Goal: Transaction & Acquisition: Download file/media

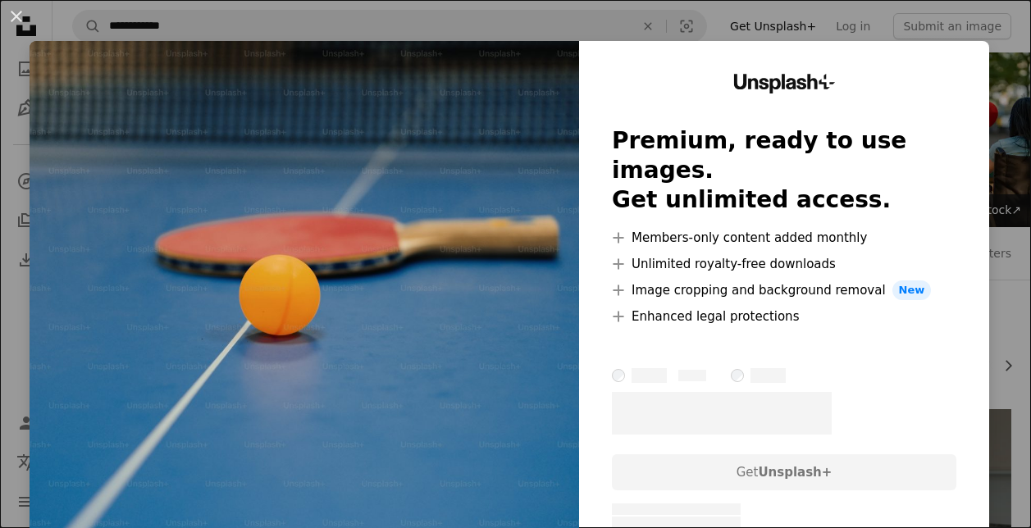
scroll to position [1804, 0]
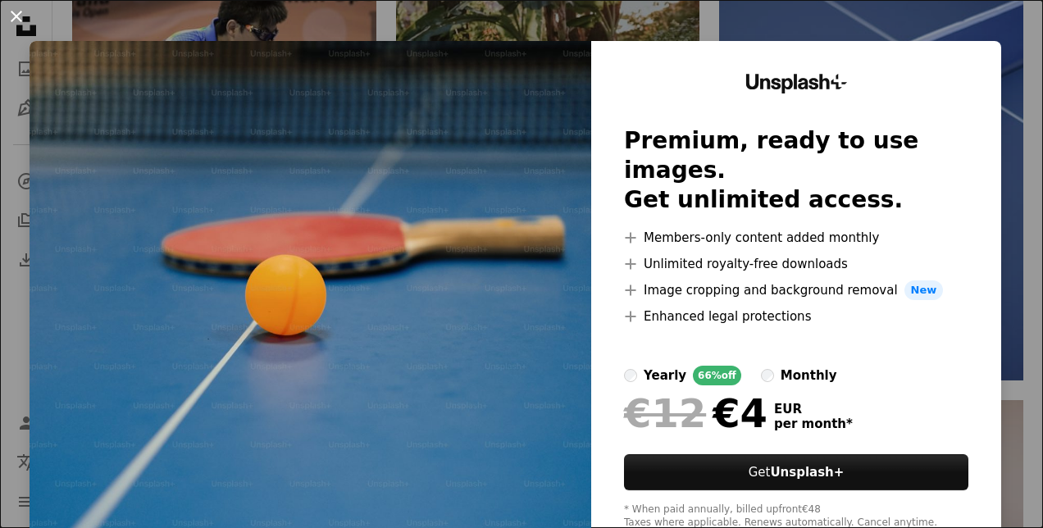
click at [22, 26] on button "An X shape" at bounding box center [17, 17] width 20 height 20
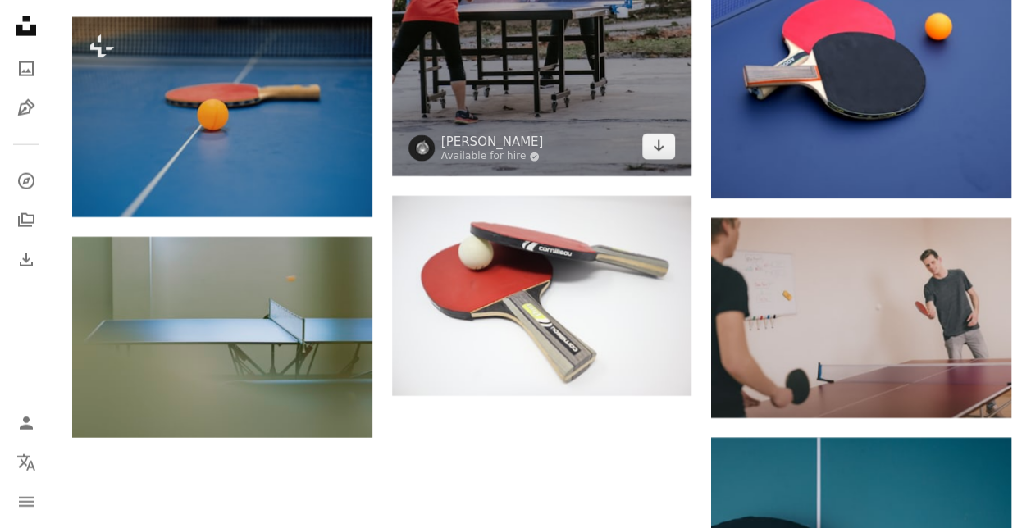
scroll to position [1968, 0]
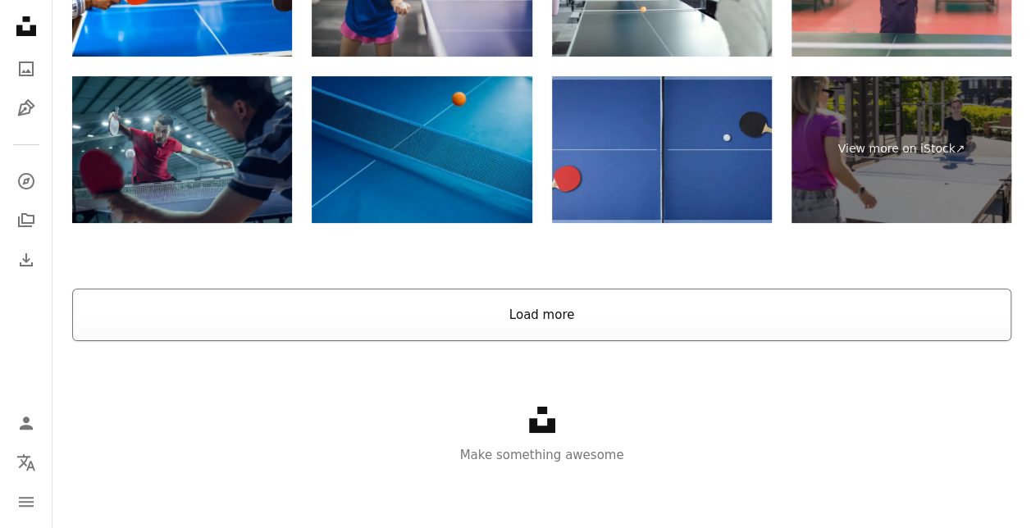
click at [576, 322] on button "Load more" at bounding box center [541, 315] width 939 height 52
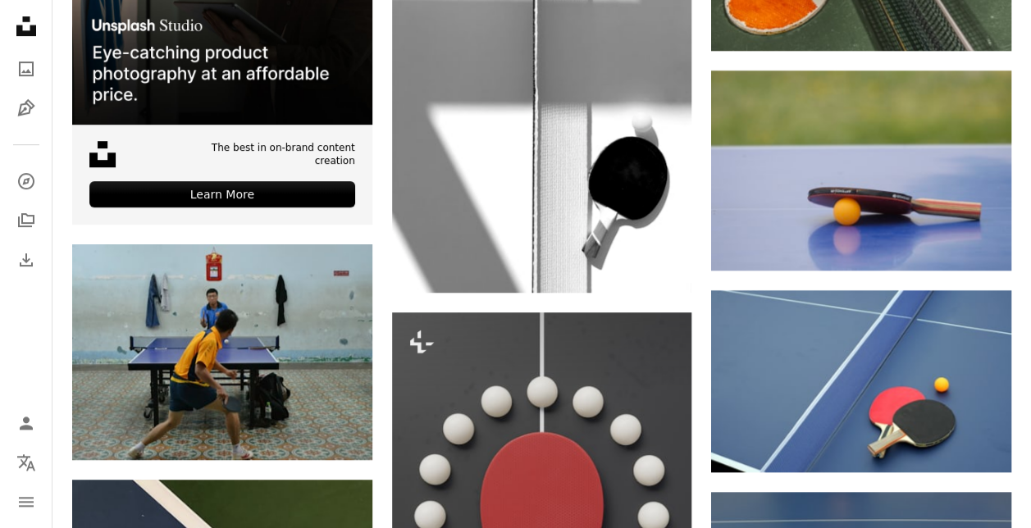
scroll to position [3718, 0]
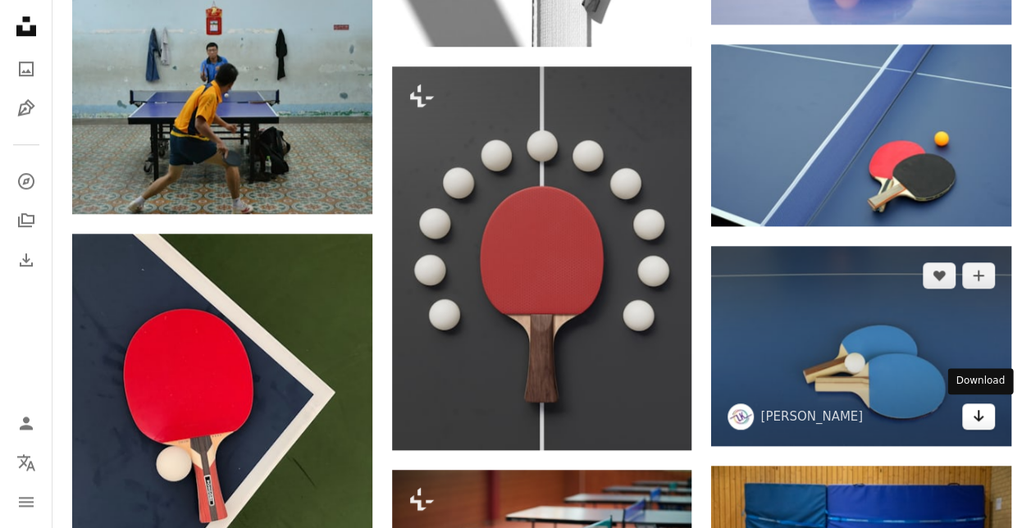
click at [979, 418] on icon "Arrow pointing down" at bounding box center [978, 416] width 13 height 20
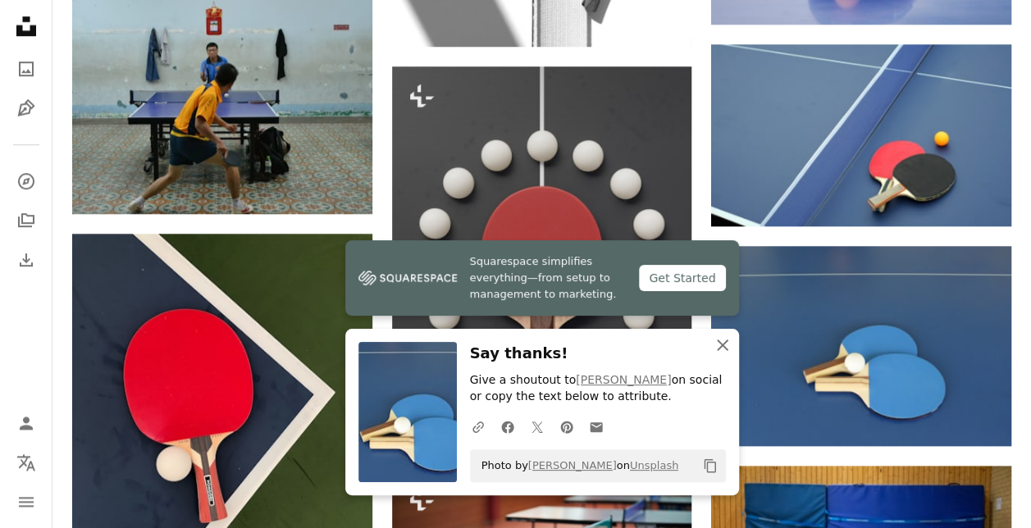
click at [728, 344] on icon "An X shape" at bounding box center [723, 345] width 20 height 20
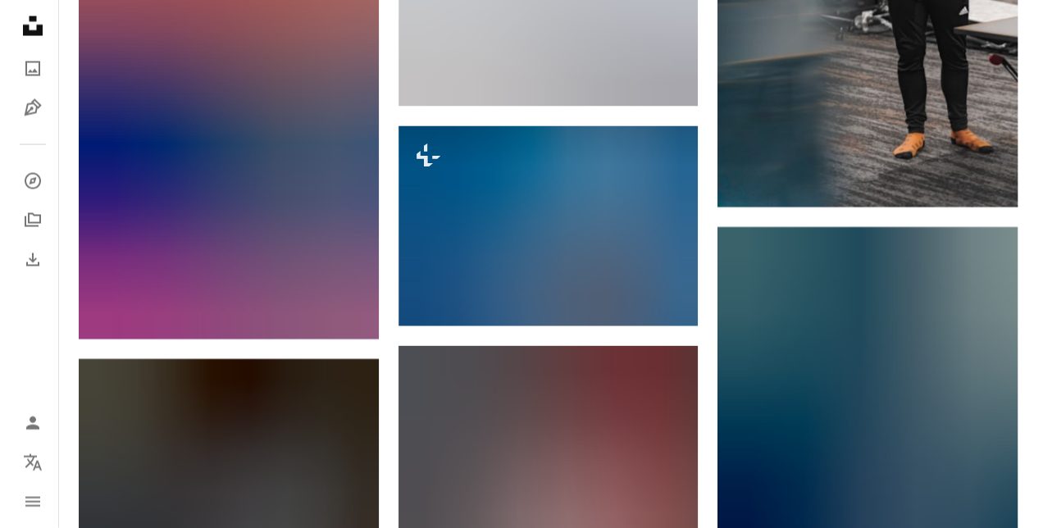
scroll to position [4702, 0]
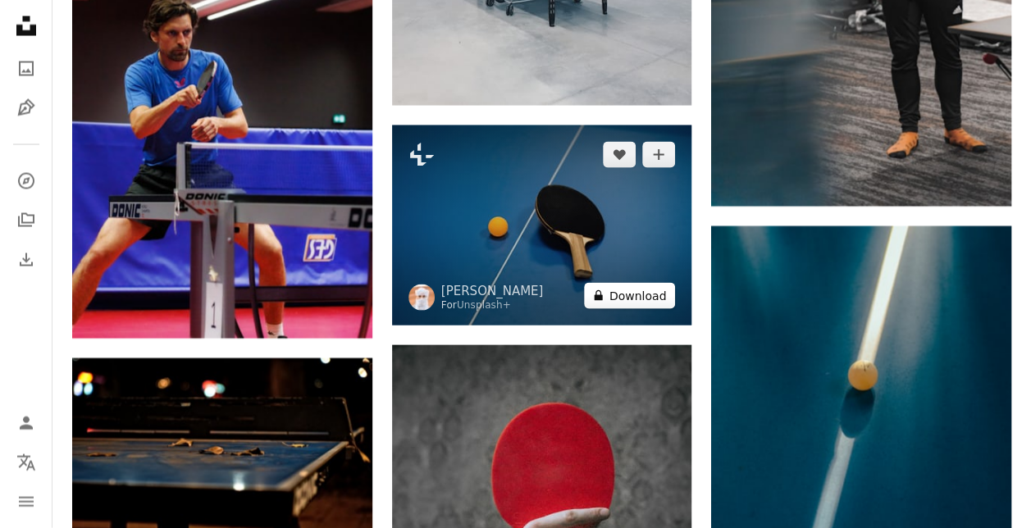
click at [628, 294] on button "A lock Download" at bounding box center [630, 296] width 92 height 26
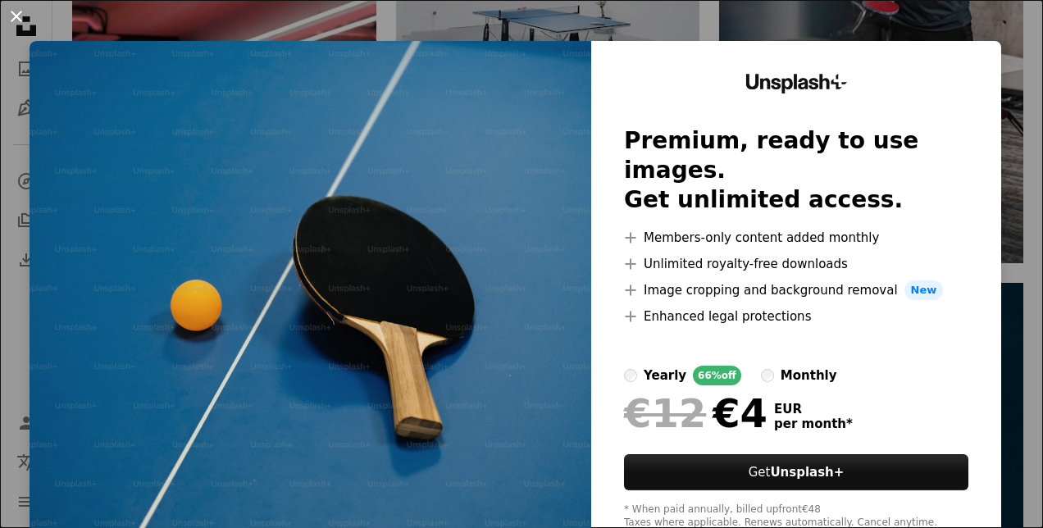
click at [26, 21] on button "An X shape" at bounding box center [17, 17] width 20 height 20
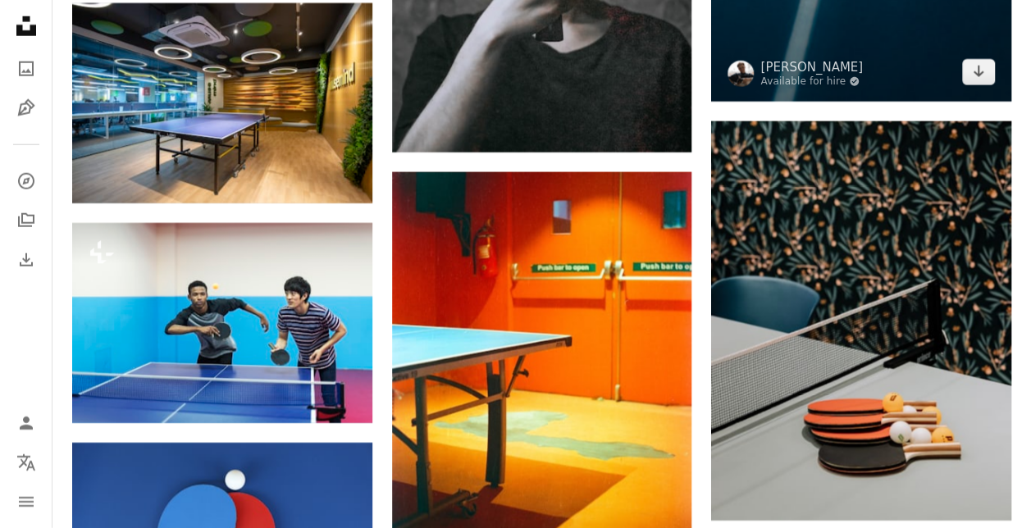
scroll to position [5604, 0]
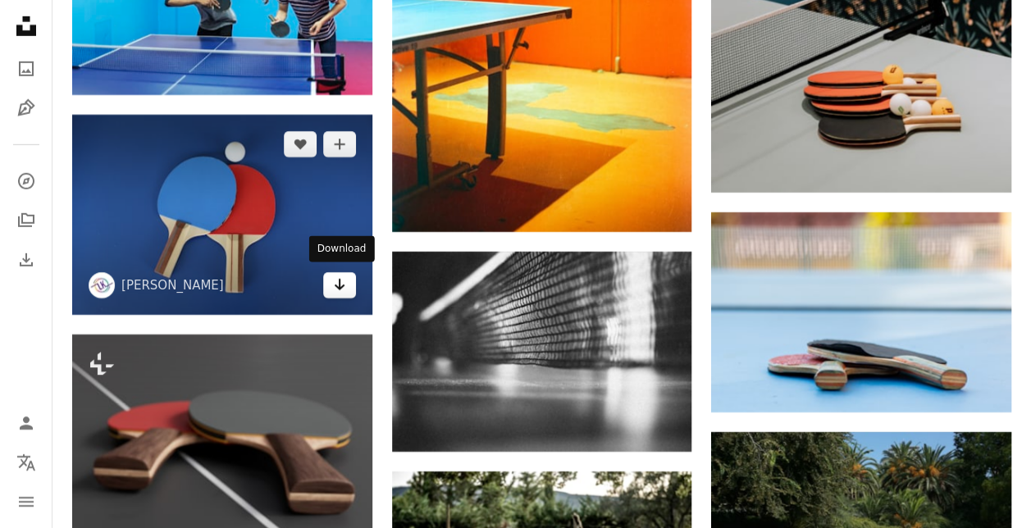
click at [335, 287] on icon "Arrow pointing down" at bounding box center [339, 285] width 13 height 20
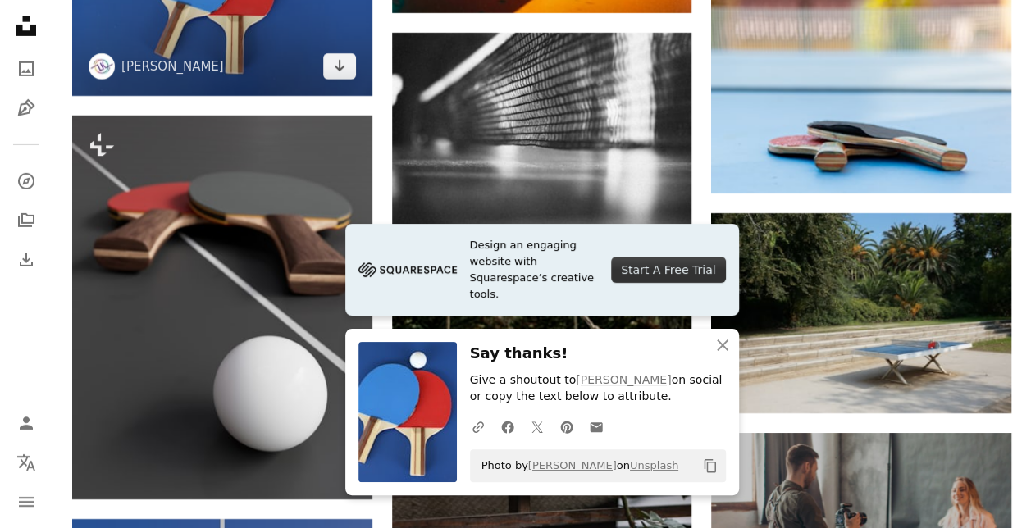
scroll to position [6015, 0]
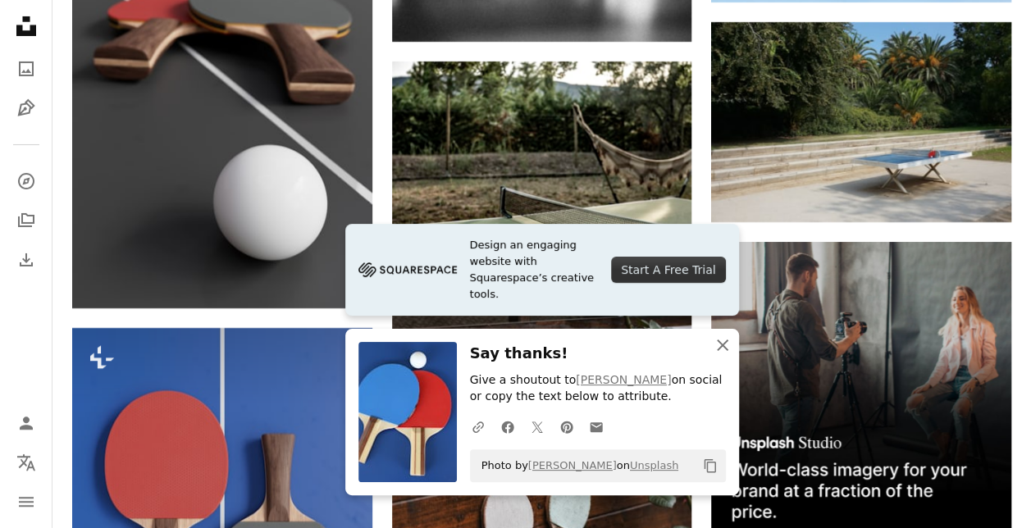
click at [714, 342] on icon "An X shape" at bounding box center [723, 345] width 20 height 20
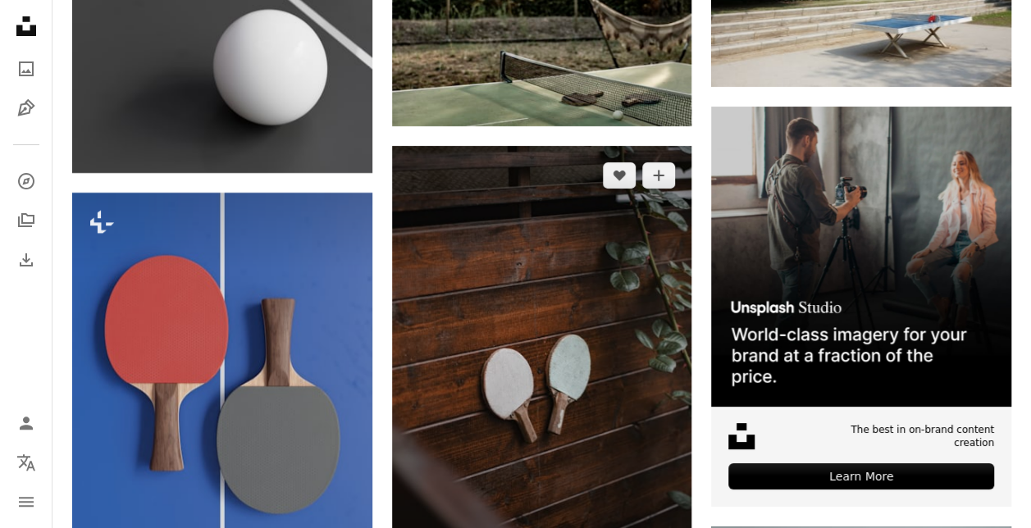
scroll to position [6261, 0]
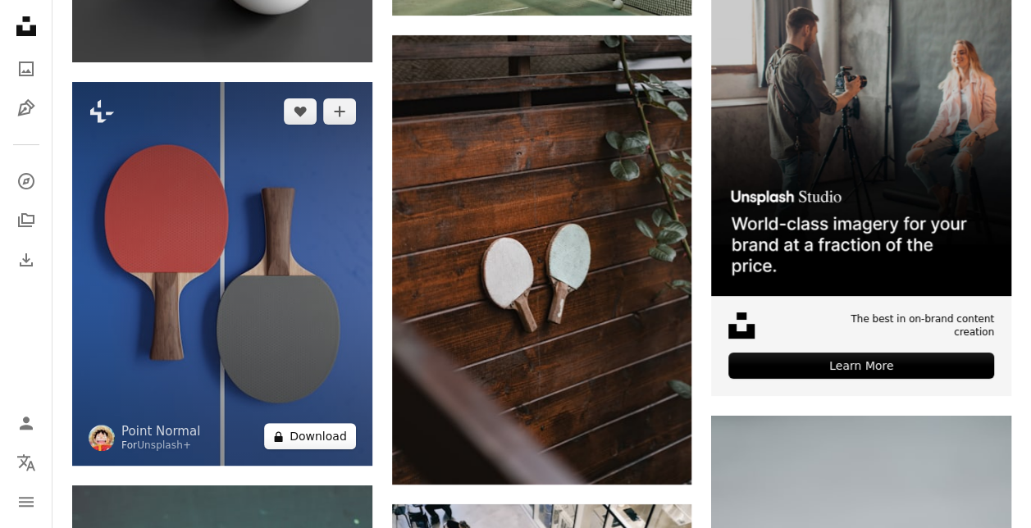
click at [320, 431] on button "A lock Download" at bounding box center [310, 436] width 92 height 26
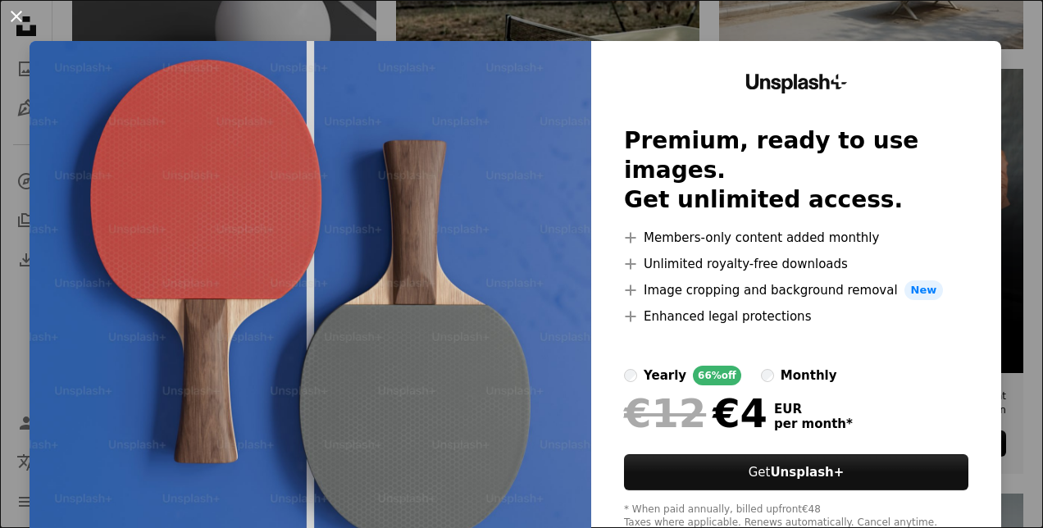
click at [16, 24] on button "An X shape" at bounding box center [17, 17] width 20 height 20
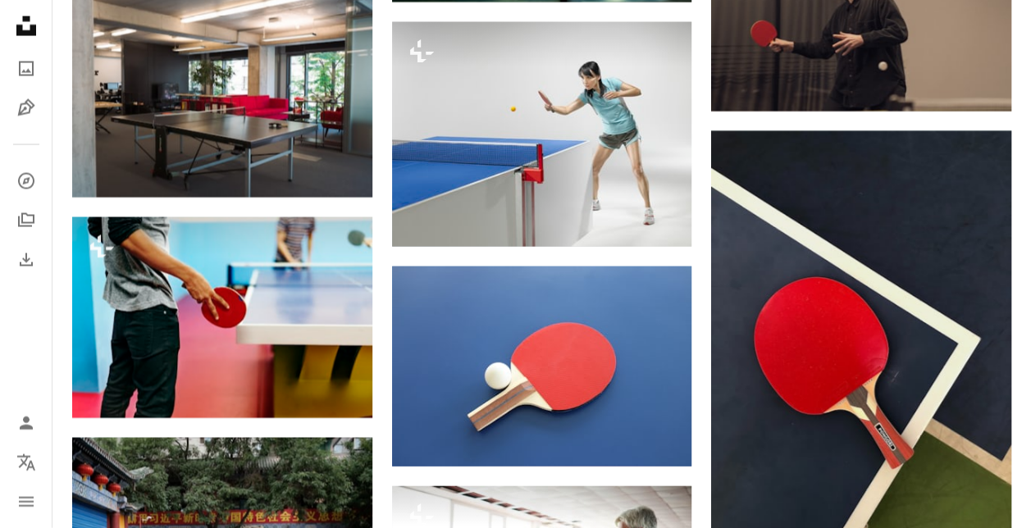
scroll to position [7983, 0]
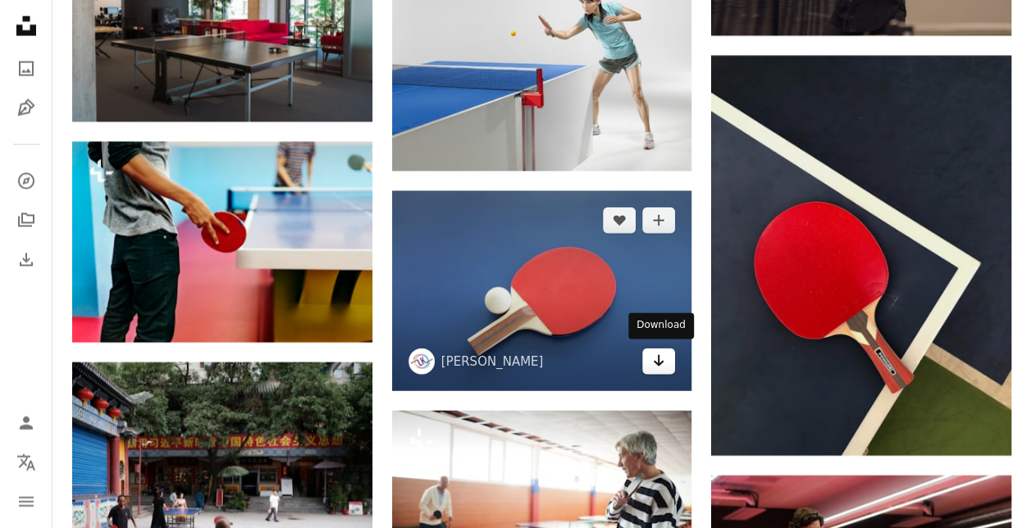
click at [652, 358] on icon "Arrow pointing down" at bounding box center [658, 361] width 13 height 20
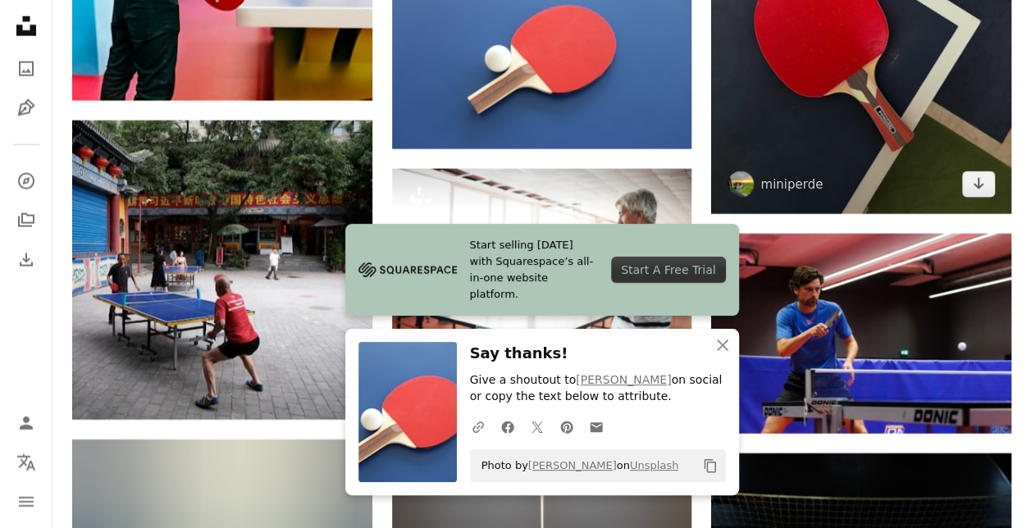
scroll to position [8393, 0]
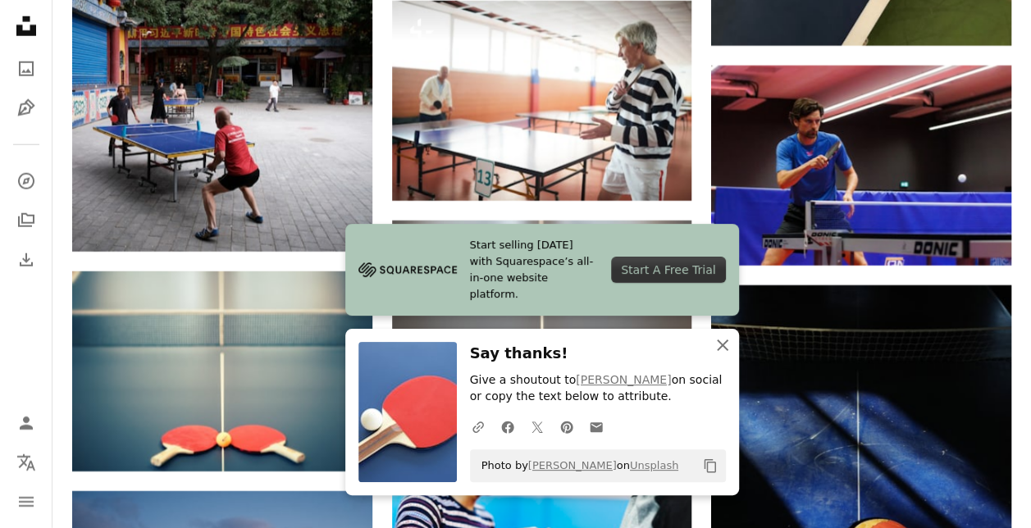
click at [720, 346] on icon "button" at bounding box center [722, 345] width 11 height 11
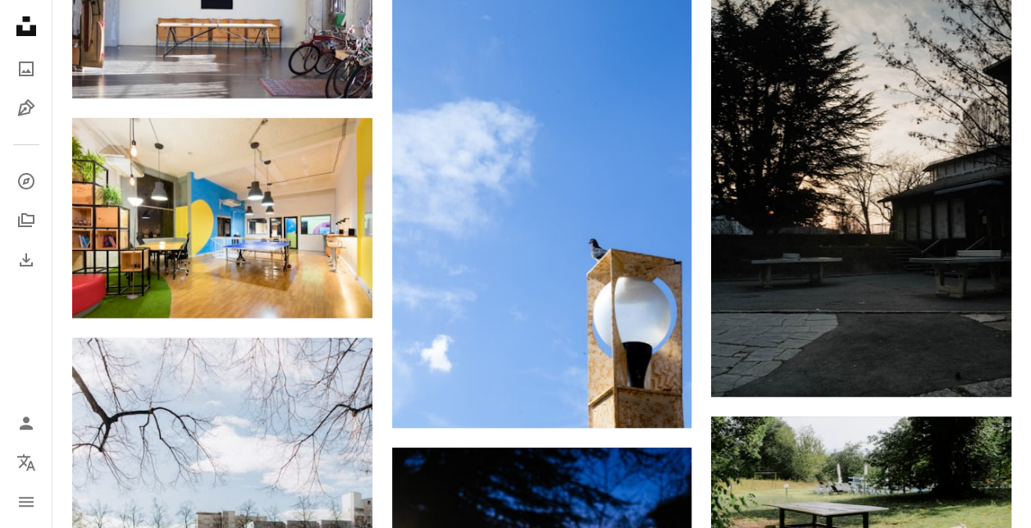
scroll to position [12740, 0]
